Goal: Information Seeking & Learning: Find specific fact

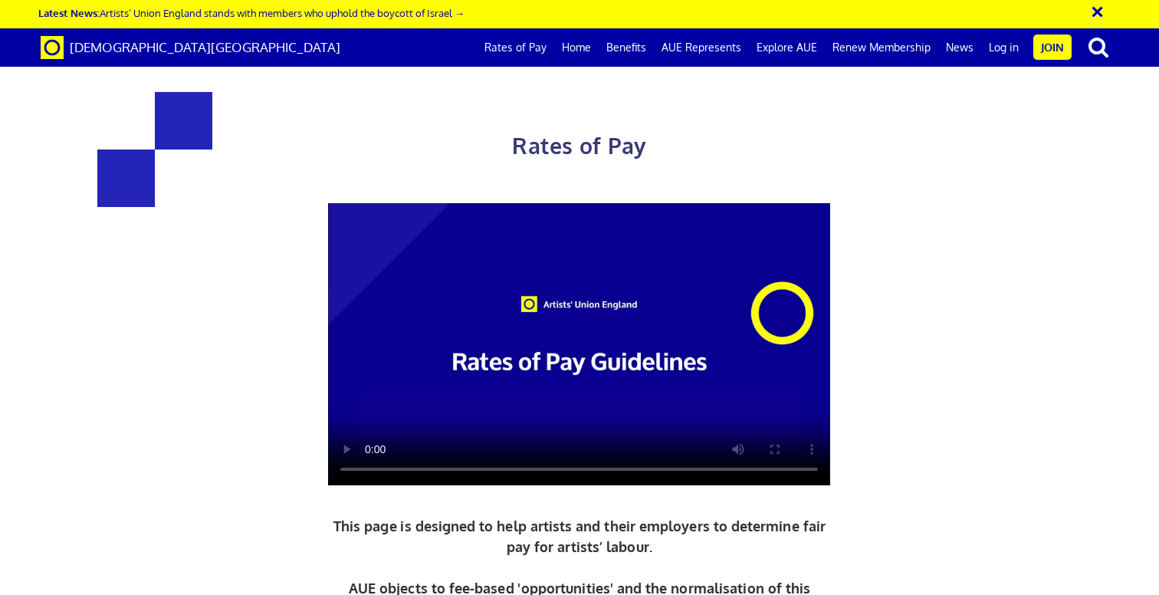
scroll to position [648, 0]
drag, startPoint x: 655, startPoint y: 184, endPoint x: 843, endPoint y: 295, distance: 218.1
copy div "£284.31 a day ½ £156.38 per ½ day £35.54 an hour 3 yrs + experience"
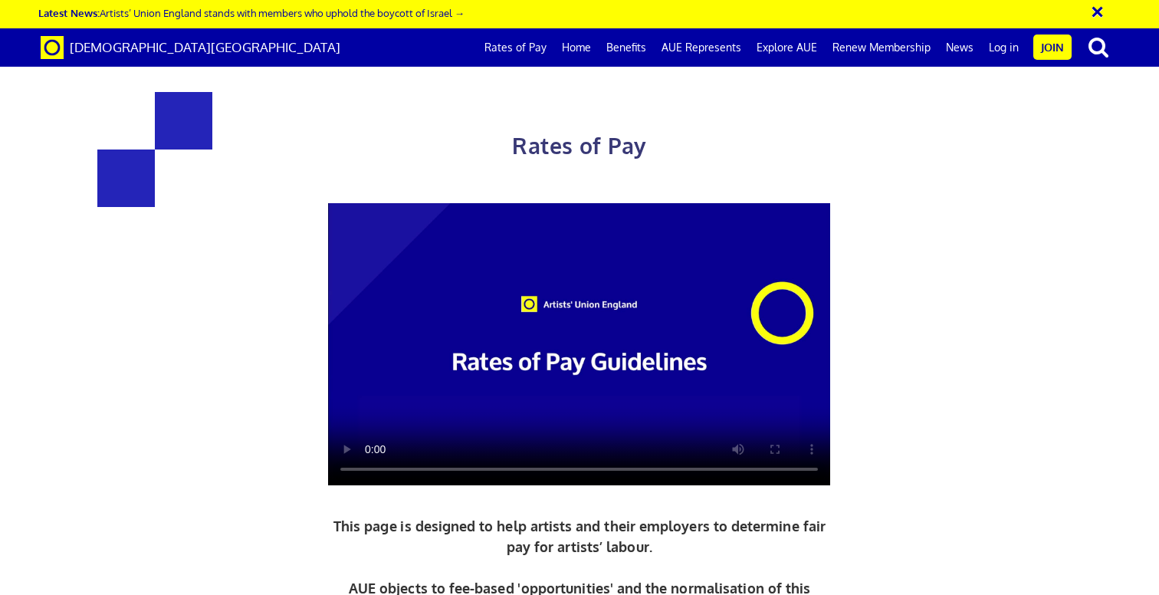
drag, startPoint x: 818, startPoint y: 105, endPoint x: 254, endPoint y: 101, distance: 564.7
copy span "Daily and Hourly Rates for Artist Wages UK:"
